Goal: Feedback & Contribution: Contribute content

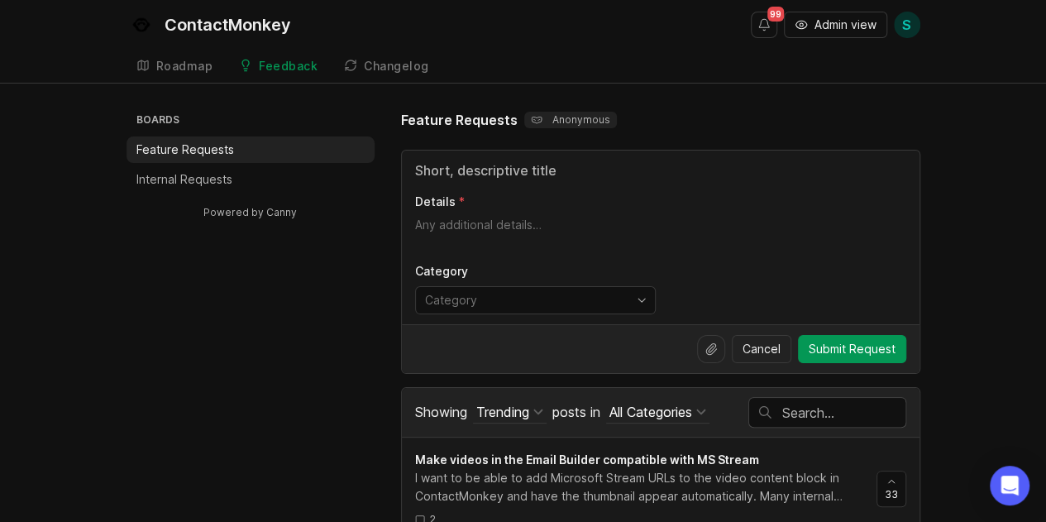
click at [405, 67] on div "Changelog" at bounding box center [396, 66] width 65 height 12
click at [576, 172] on input "Title" at bounding box center [660, 170] width 491 height 20
click at [575, 172] on input "Title" at bounding box center [660, 170] width 491 height 20
click at [535, 169] on input "Title" at bounding box center [660, 170] width 491 height 20
click at [534, 169] on input "Title" at bounding box center [660, 170] width 491 height 20
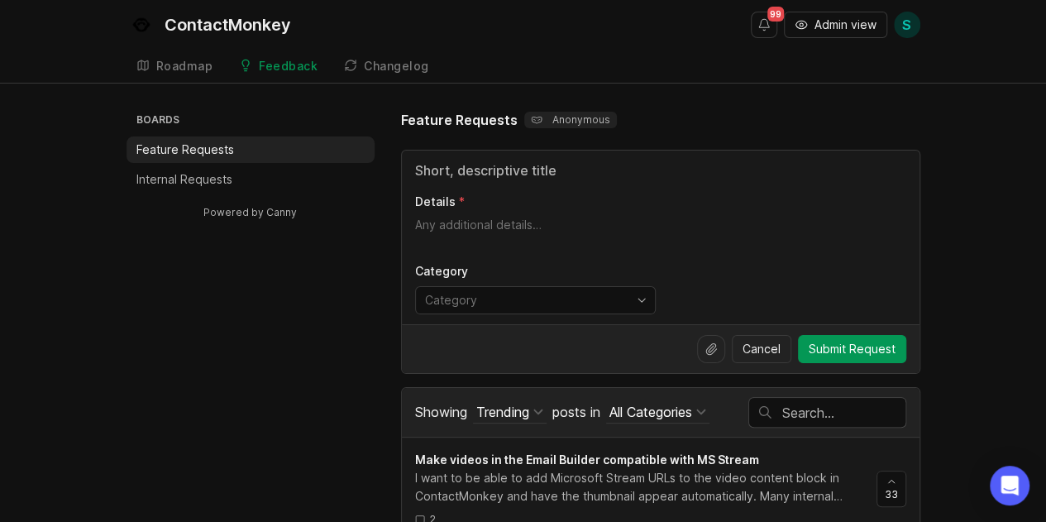
click at [558, 120] on p "Anonymous" at bounding box center [570, 119] width 79 height 13
click at [905, 23] on span "S" at bounding box center [906, 25] width 9 height 20
click at [613, 157] on div "Details Category" at bounding box center [661, 238] width 518 height 174
click at [564, 158] on div "Details Category" at bounding box center [661, 238] width 518 height 174
drag, startPoint x: 560, startPoint y: 160, endPoint x: 537, endPoint y: 166, distance: 23.9
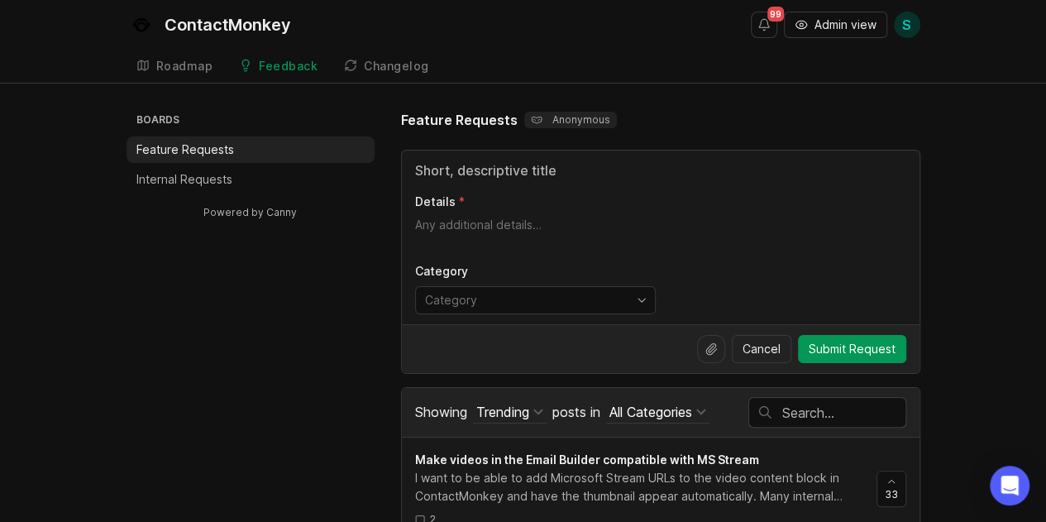
click at [556, 163] on input "Title" at bounding box center [660, 170] width 491 height 20
drag, startPoint x: 532, startPoint y: 167, endPoint x: 519, endPoint y: 170, distance: 12.7
click at [529, 168] on input "Title" at bounding box center [660, 170] width 491 height 20
click at [519, 170] on input "Title" at bounding box center [660, 170] width 491 height 20
click at [518, 170] on input "Title" at bounding box center [660, 170] width 491 height 20
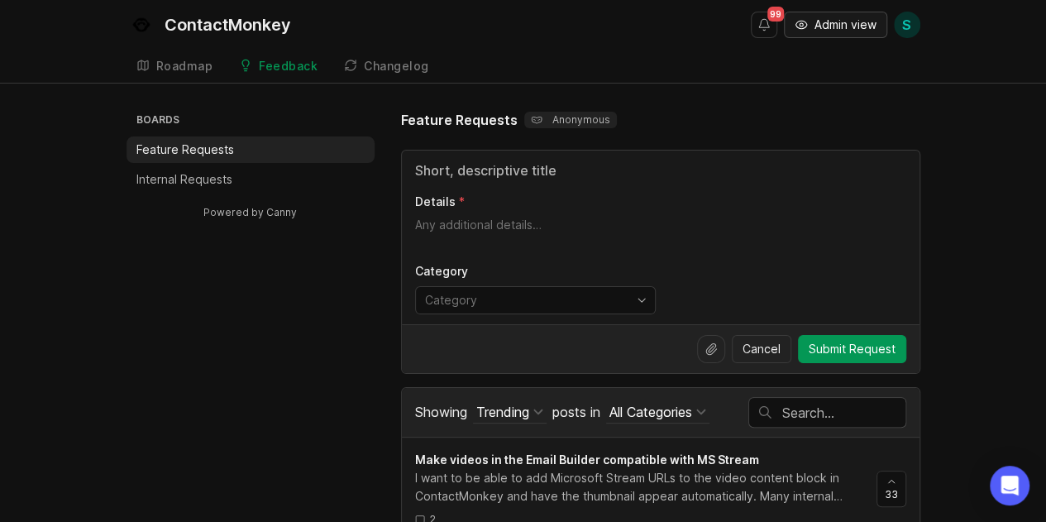
click at [864, 19] on span "Admin view" at bounding box center [846, 25] width 62 height 17
click at [905, 30] on span "S" at bounding box center [906, 25] width 9 height 20
click at [1012, 483] on icon "Open Intercom Messenger" at bounding box center [1009, 486] width 19 height 22
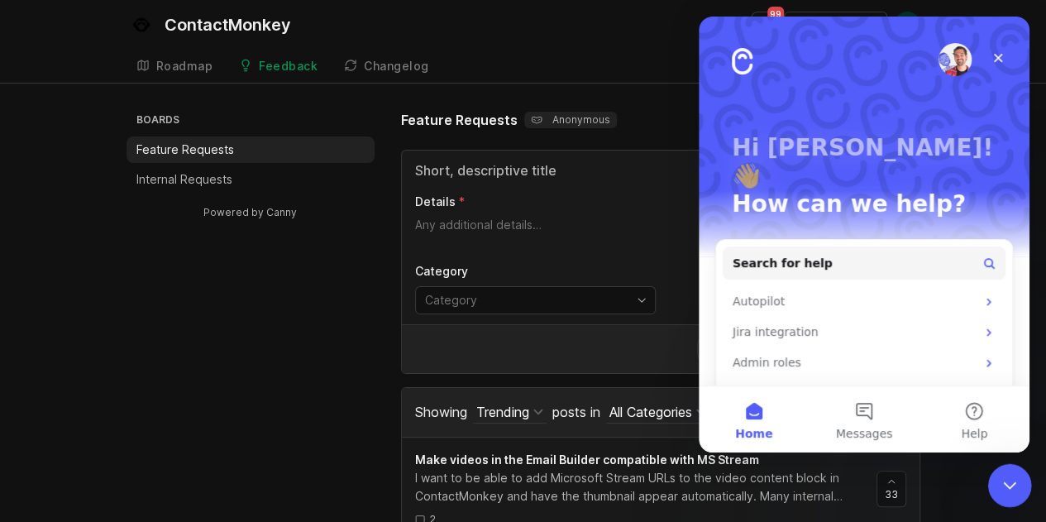
click at [1002, 483] on icon "Close Intercom Messenger" at bounding box center [1008, 483] width 20 height 20
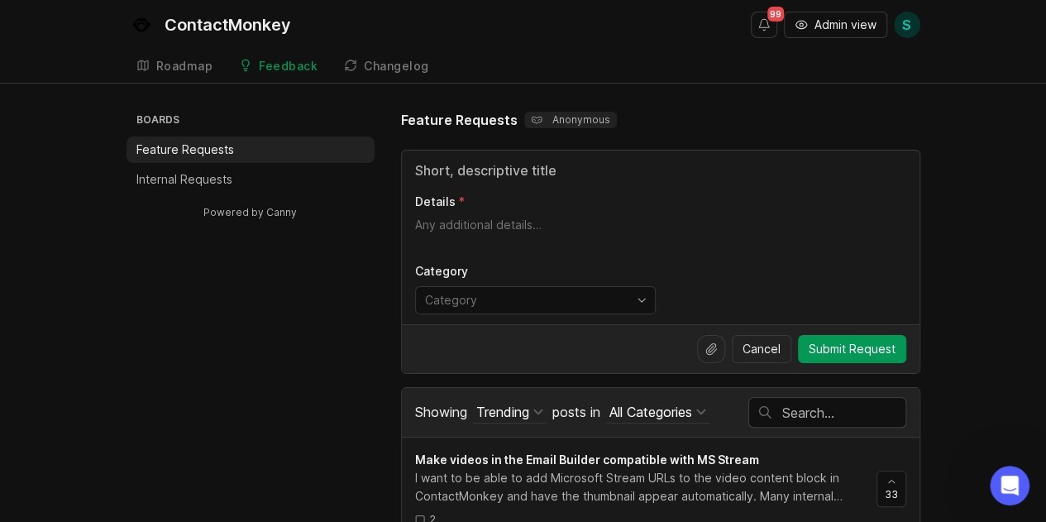
click at [905, 24] on span "S" at bounding box center [906, 25] width 9 height 20
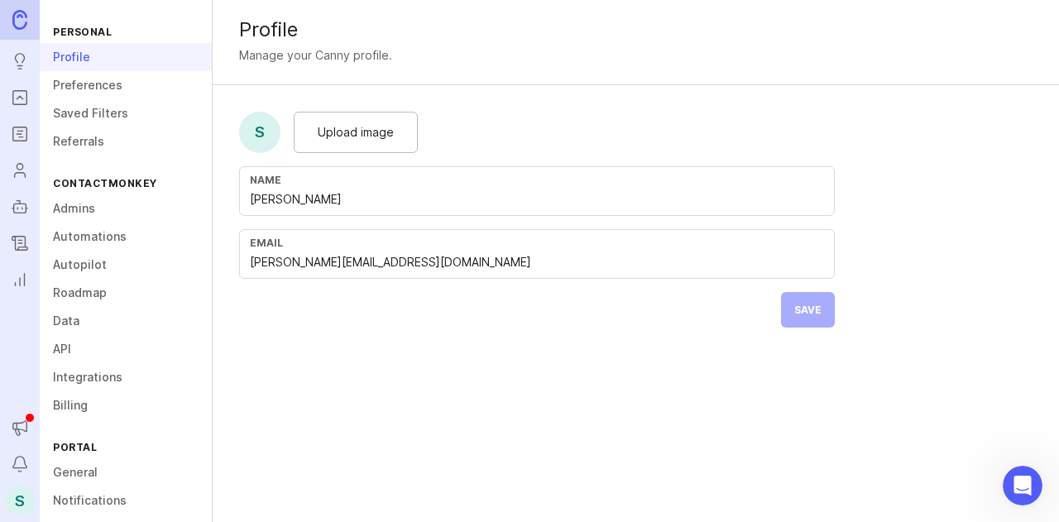
click at [141, 92] on link "Preferences" at bounding box center [126, 85] width 172 height 28
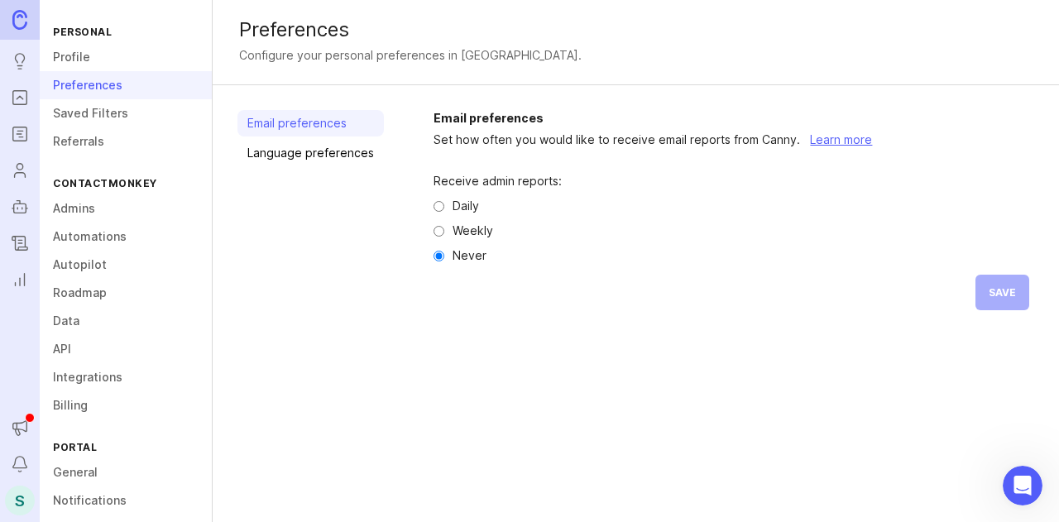
click at [141, 109] on link "Saved Filters" at bounding box center [126, 113] width 172 height 28
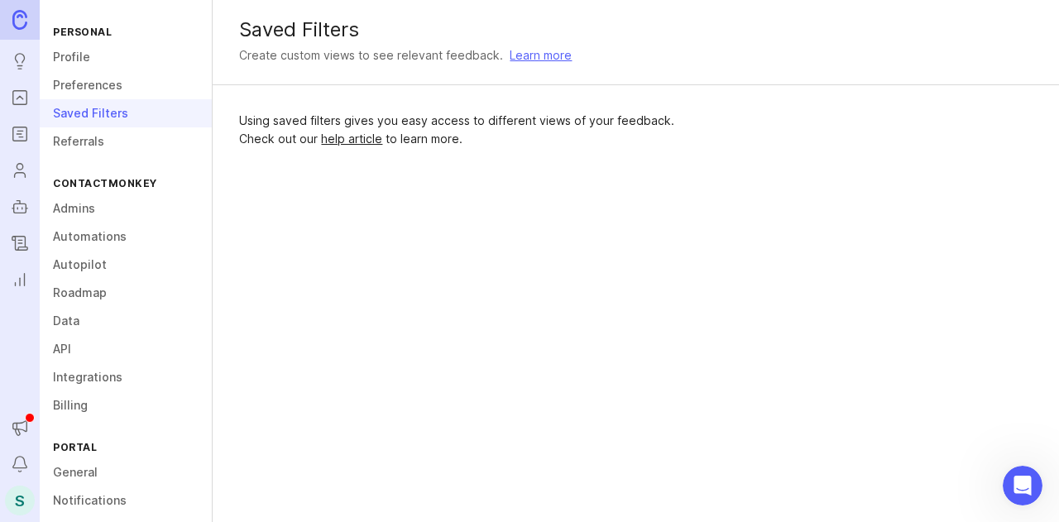
click at [131, 136] on link "Referrals" at bounding box center [126, 141] width 172 height 28
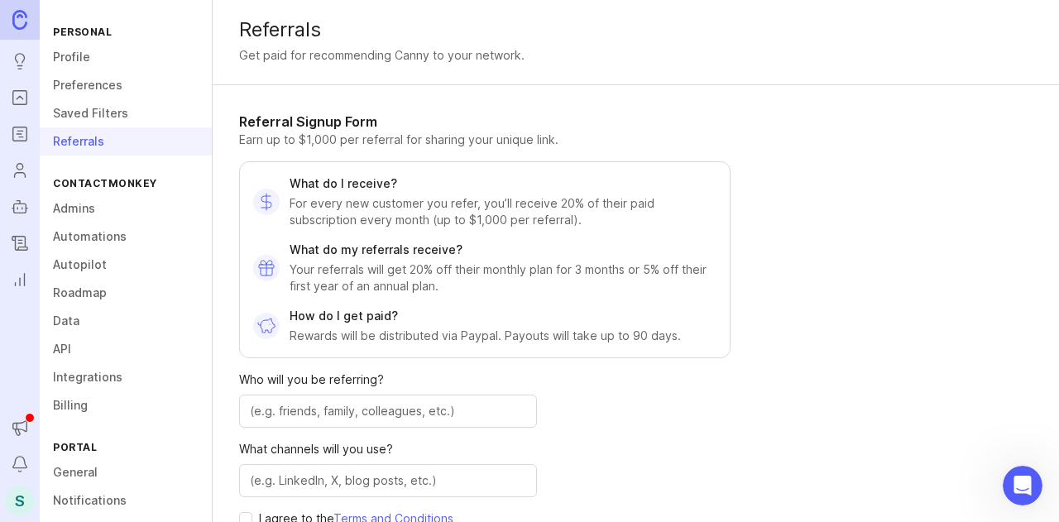
click at [129, 62] on link "Profile" at bounding box center [126, 57] width 172 height 28
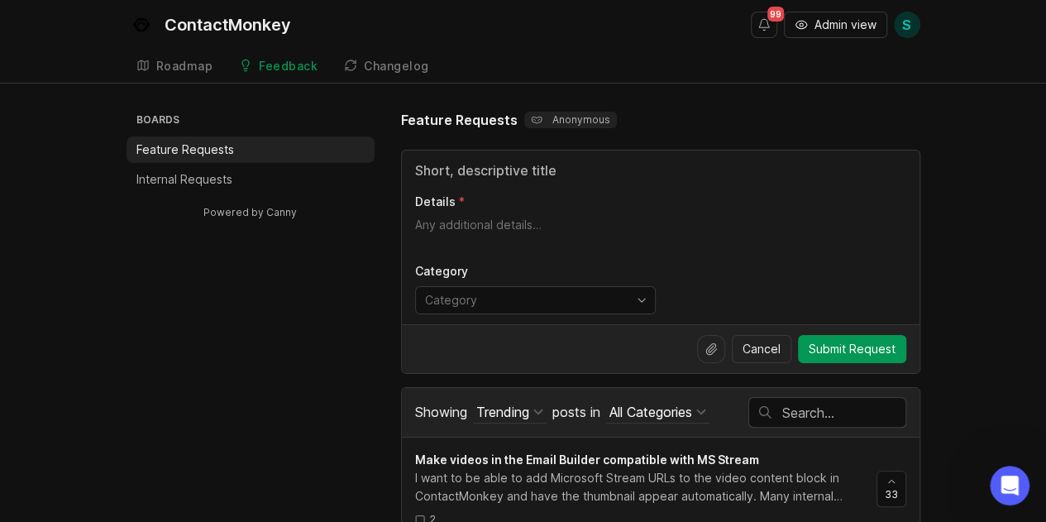
click at [507, 163] on input "Title" at bounding box center [660, 170] width 491 height 20
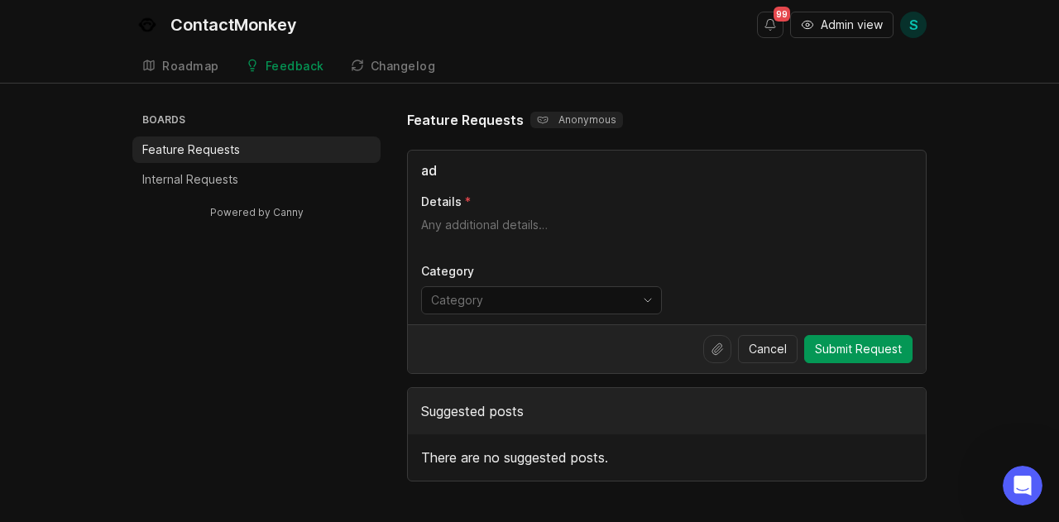
type input "a"
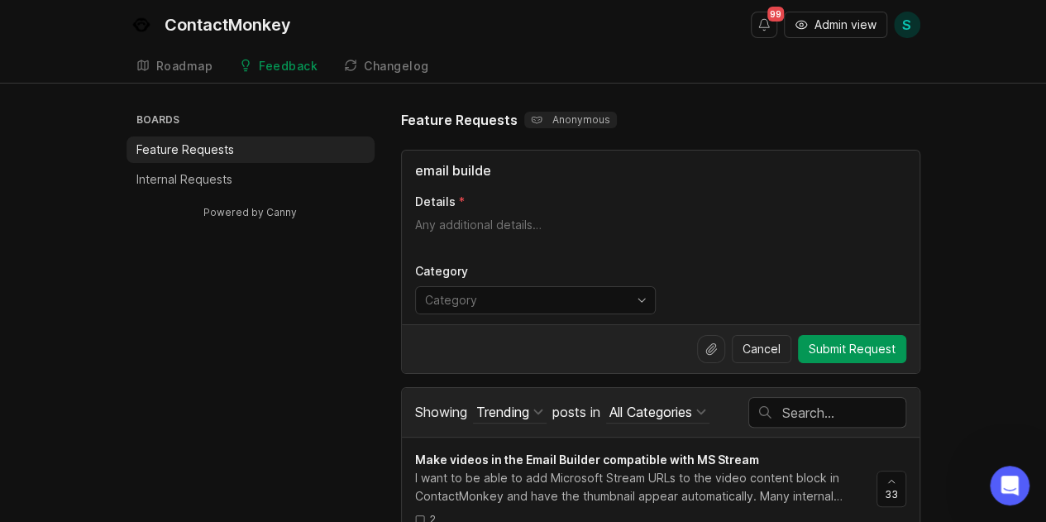
type input "email builder"
click at [524, 168] on input "Title" at bounding box center [660, 170] width 491 height 20
